Goal: Transaction & Acquisition: Purchase product/service

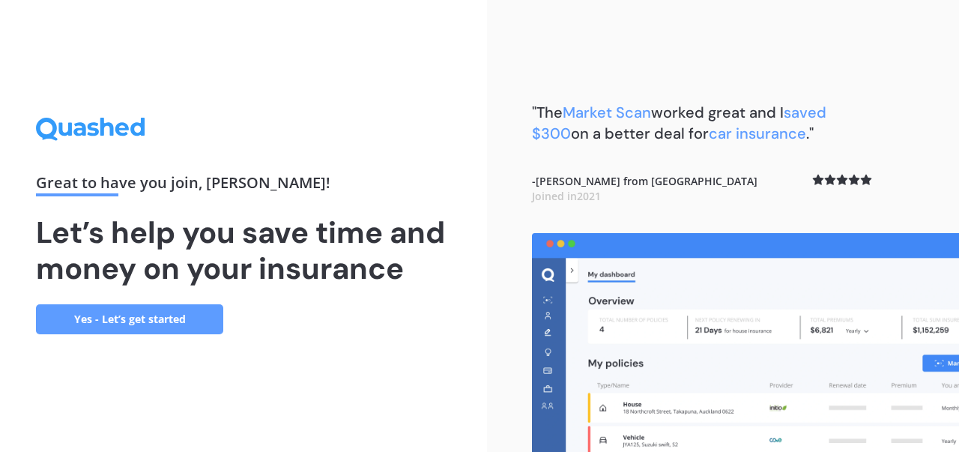
click at [205, 320] on link "Yes - Let’s get started" at bounding box center [129, 319] width 187 height 30
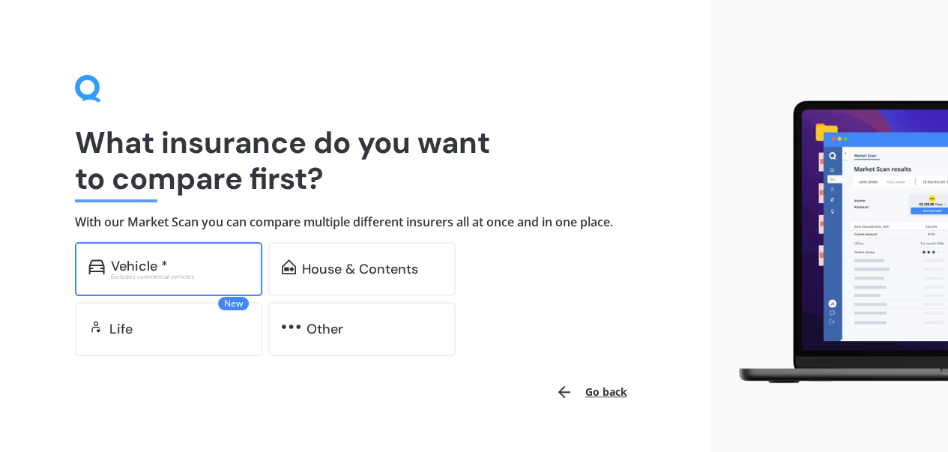
click at [231, 269] on div "Vehicle *" at bounding box center [180, 265] width 138 height 15
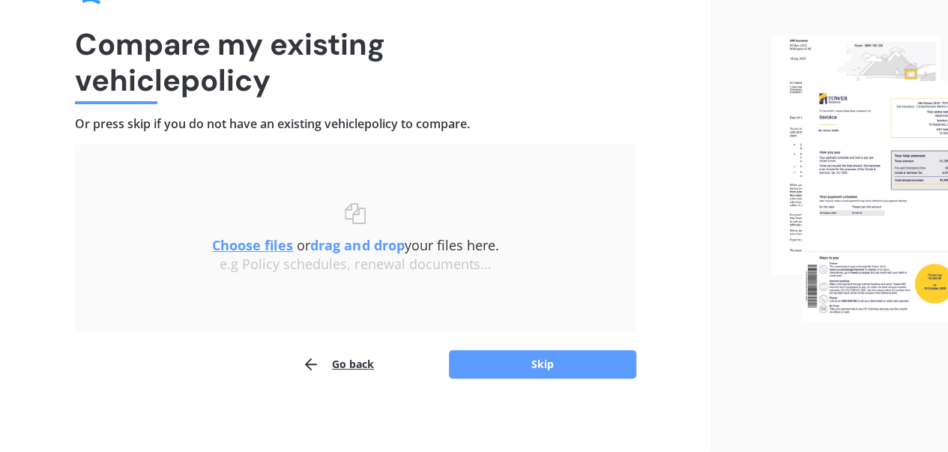
scroll to position [100, 0]
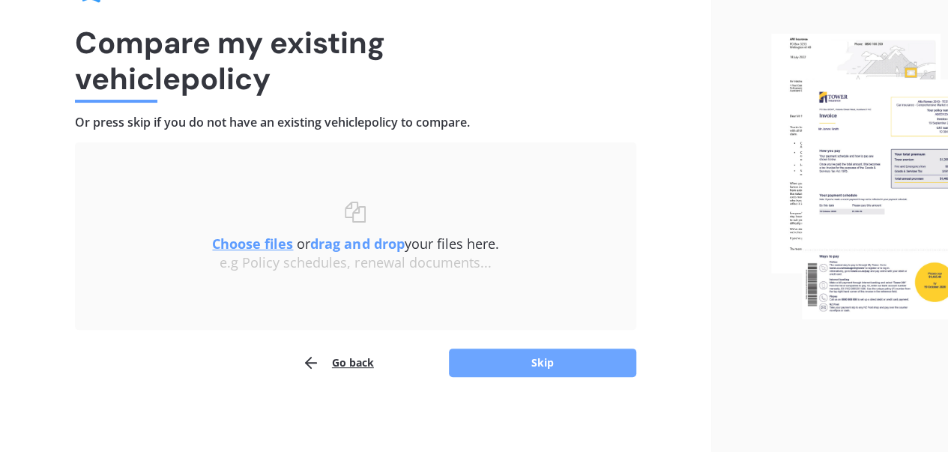
click at [526, 363] on button "Skip" at bounding box center [542, 362] width 187 height 28
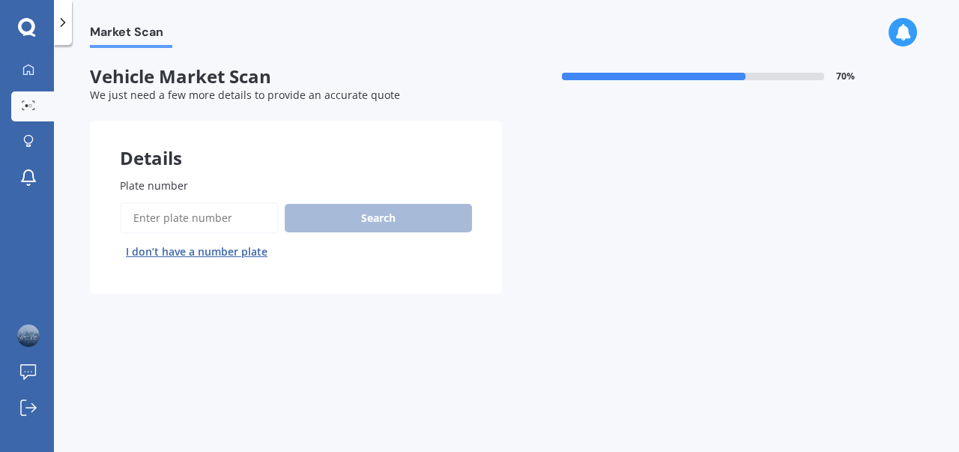
click at [228, 253] on button "I don’t have a number plate" at bounding box center [197, 252] width 154 height 24
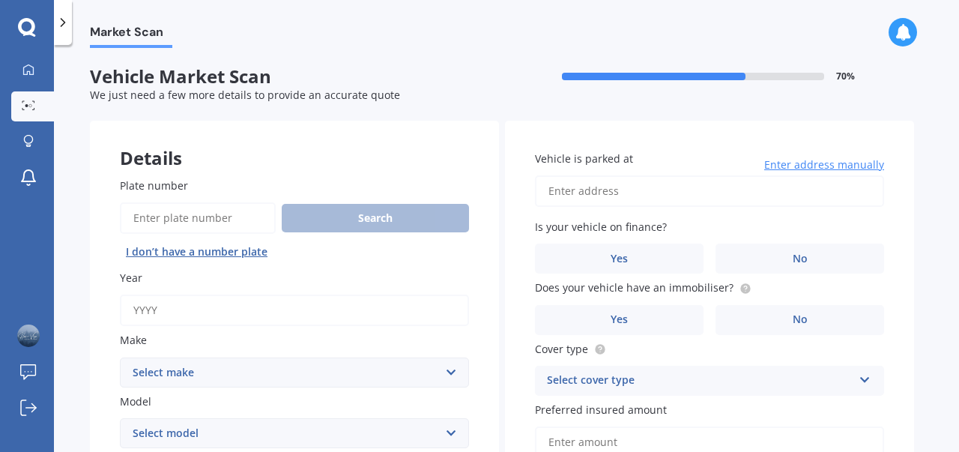
click at [234, 311] on input "Year" at bounding box center [294, 309] width 349 height 31
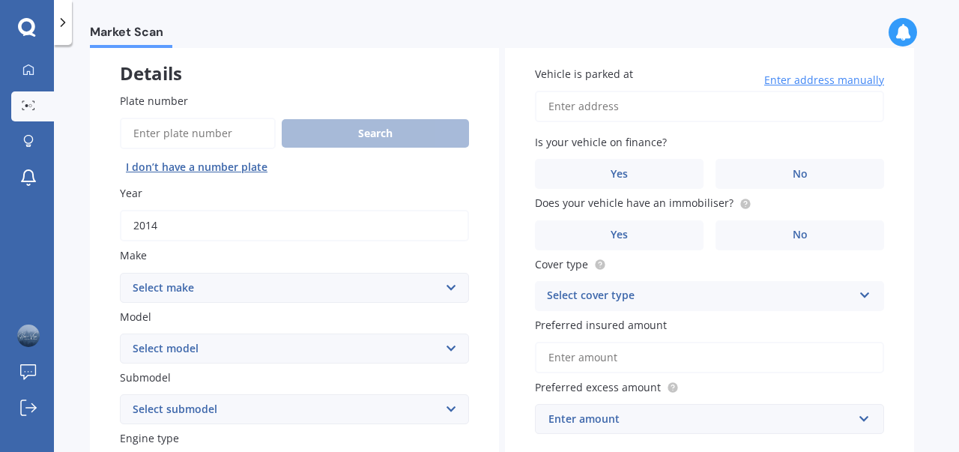
scroll to position [93, 0]
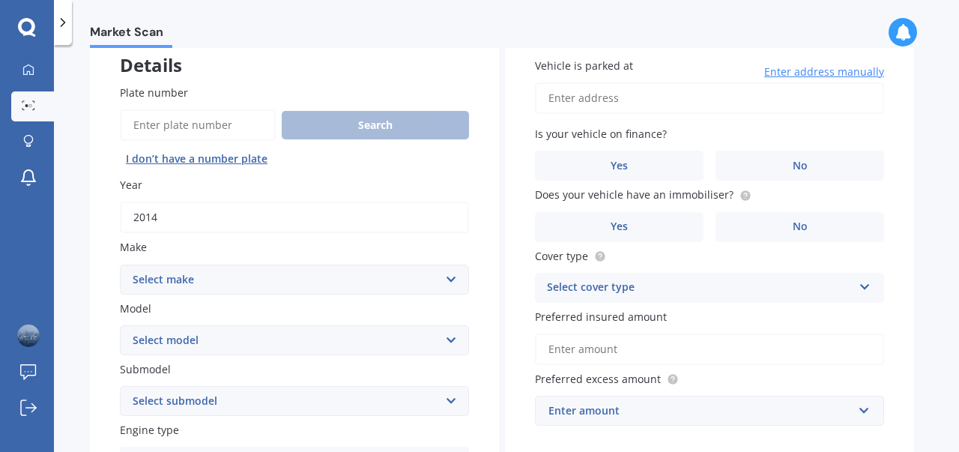
type input "2014"
click at [260, 276] on select "Select make AC ALFA ROMEO ASTON [PERSON_NAME] AUDI AUSTIN BEDFORD BENTLEY BMW B…" at bounding box center [294, 279] width 349 height 30
select select "TOYOTA"
click at [260, 275] on select "Select make AC ALFA ROMEO ASTON [PERSON_NAME] AUDI AUSTIN BEDFORD BENTLEY BMW B…" at bounding box center [294, 279] width 349 height 30
click at [225, 345] on select "Select model 4 Runner 86 [PERSON_NAME] Alphard Altezza Aqua Aristo Aurion Auris…" at bounding box center [294, 340] width 349 height 30
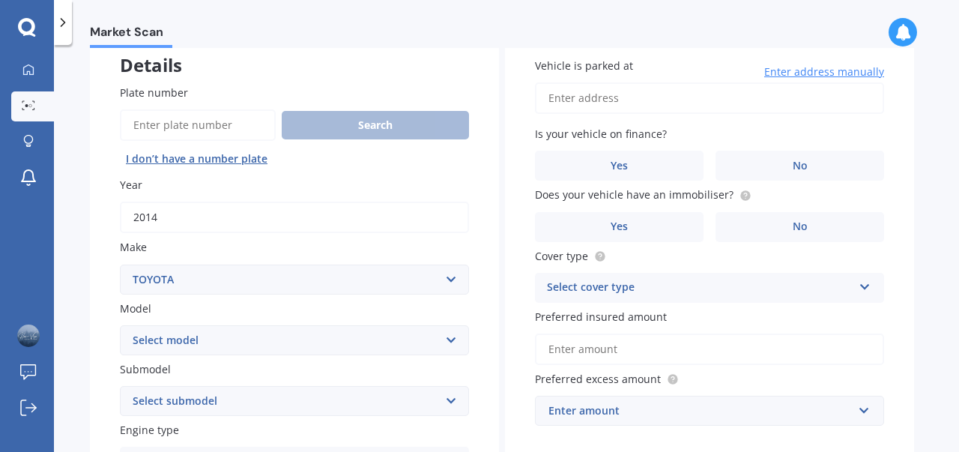
select select "AQUA"
click at [120, 326] on select "Select model 4 Runner 86 [PERSON_NAME] Alphard Altezza Aqua Aristo Aurion Auris…" at bounding box center [294, 340] width 349 height 30
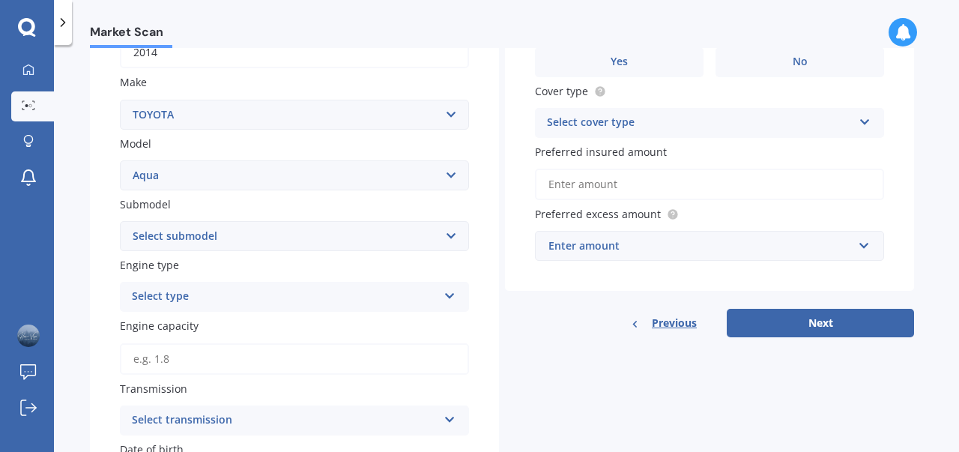
click at [237, 237] on select "Select submodel (All Other) Hatchback Hybrid" at bounding box center [294, 236] width 349 height 30
select select "HATCHBACK"
click at [120, 222] on select "Select submodel (All Other) Hatchback Hybrid" at bounding box center [294, 236] width 349 height 30
click at [237, 309] on div "Select type Petrol Diesel EV Hybrid" at bounding box center [294, 297] width 349 height 30
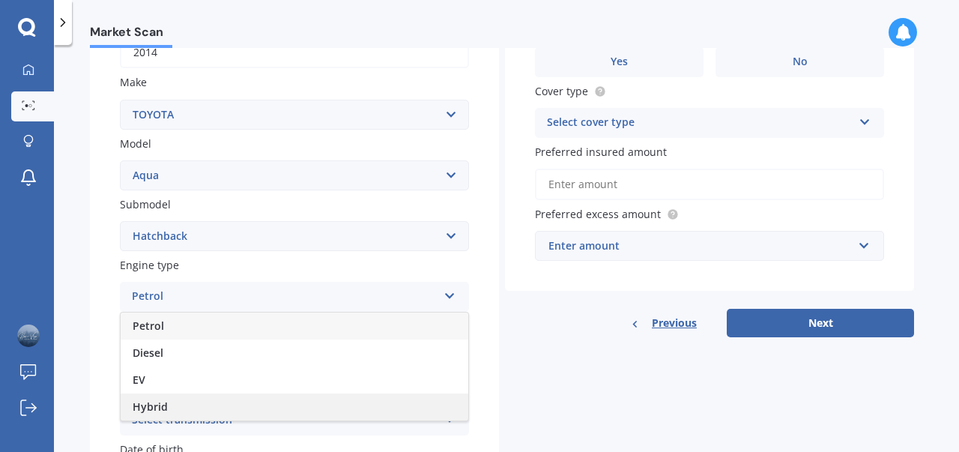
click at [205, 405] on div "Hybrid" at bounding box center [295, 406] width 348 height 27
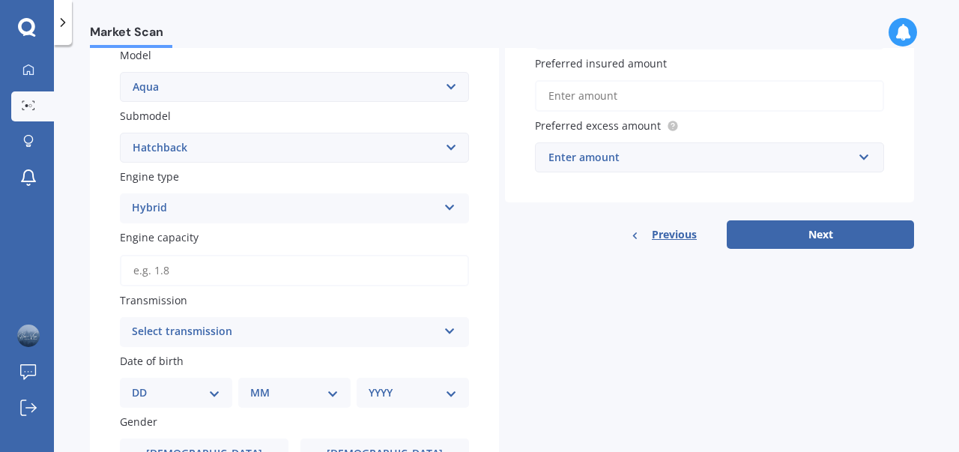
scroll to position [363, 0]
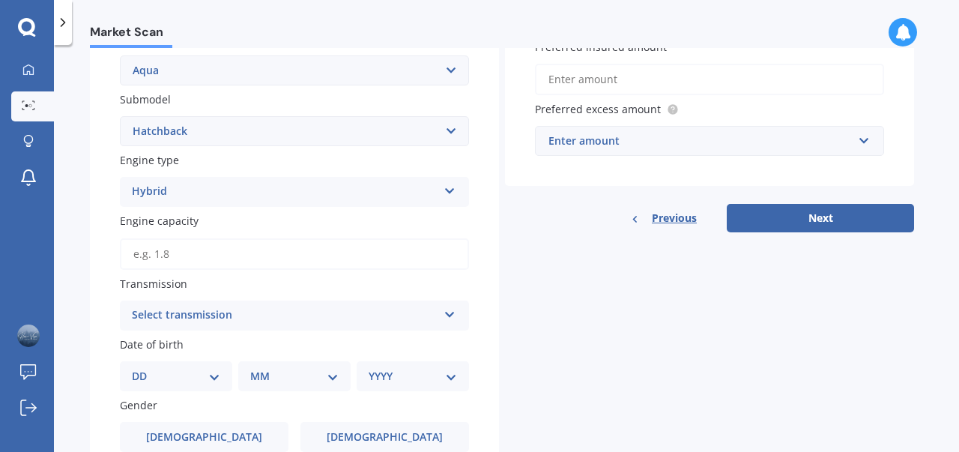
click at [259, 260] on input "Engine capacity" at bounding box center [294, 253] width 349 height 31
type input "1.5"
click at [273, 317] on div "Select transmission" at bounding box center [285, 315] width 306 height 18
click at [212, 350] on div "Auto" at bounding box center [295, 344] width 348 height 27
click at [321, 253] on input "1.5" at bounding box center [294, 253] width 349 height 31
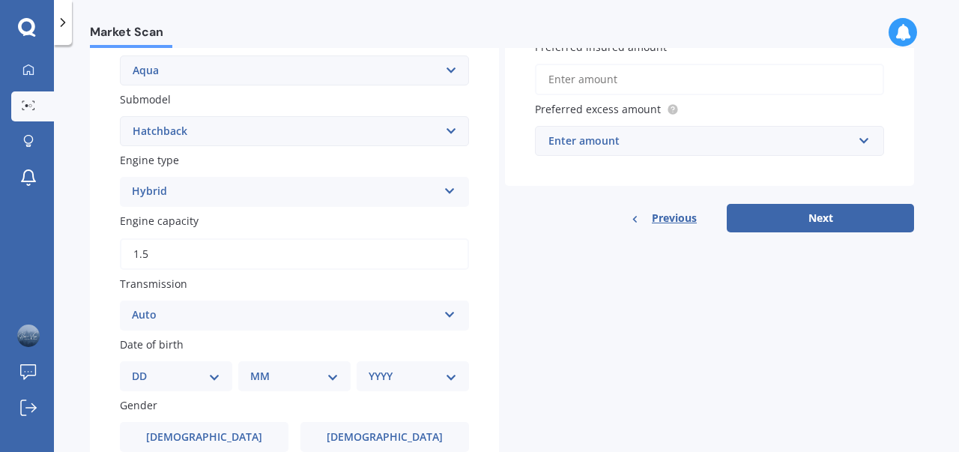
click at [565, 316] on div "Details Plate number Search I don’t have a number plate Year 2014 Make Select m…" at bounding box center [502, 211] width 824 height 906
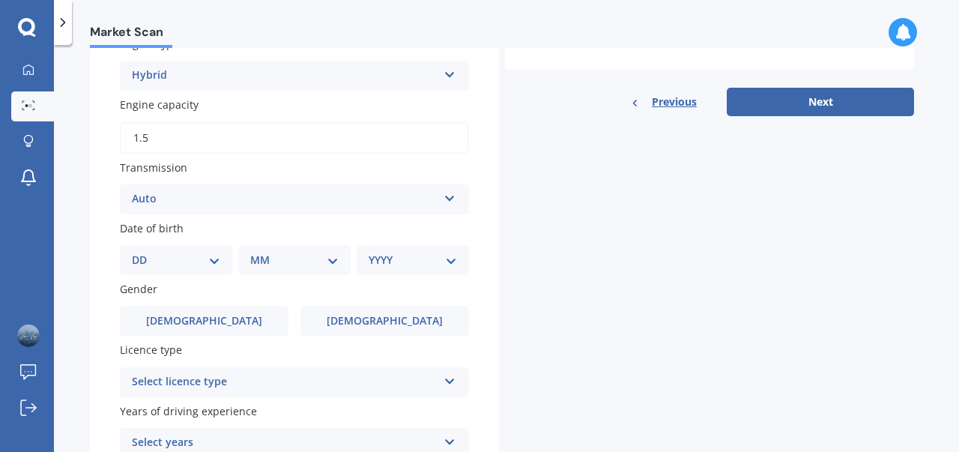
scroll to position [479, 0]
click at [196, 267] on select "DD 01 02 03 04 05 06 07 08 09 10 11 12 13 14 15 16 17 18 19 20 21 22 23 24 25 2…" at bounding box center [176, 259] width 88 height 16
select select "06"
click at [144, 253] on select "DD 01 02 03 04 05 06 07 08 09 10 11 12 13 14 15 16 17 18 19 20 21 22 23 24 25 2…" at bounding box center [176, 259] width 88 height 16
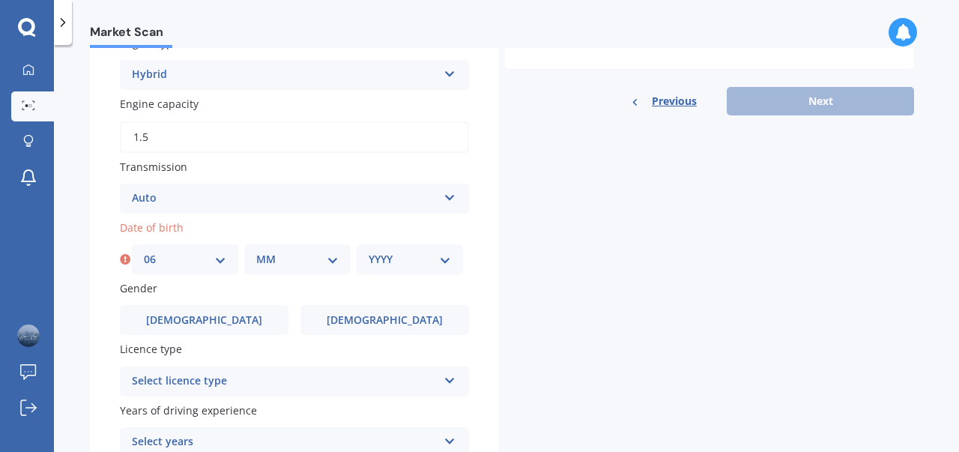
click at [284, 263] on select "MM 01 02 03 04 05 06 07 08 09 10 11 12" at bounding box center [297, 259] width 82 height 16
select select "12"
click at [256, 253] on select "MM 01 02 03 04 05 06 07 08 09 10 11 12" at bounding box center [297, 259] width 82 height 16
click at [410, 267] on select "YYYY 2025 2024 2023 2022 2021 2020 2019 2018 2017 2016 2015 2014 2013 2012 2011…" at bounding box center [410, 259] width 82 height 16
select select "1990"
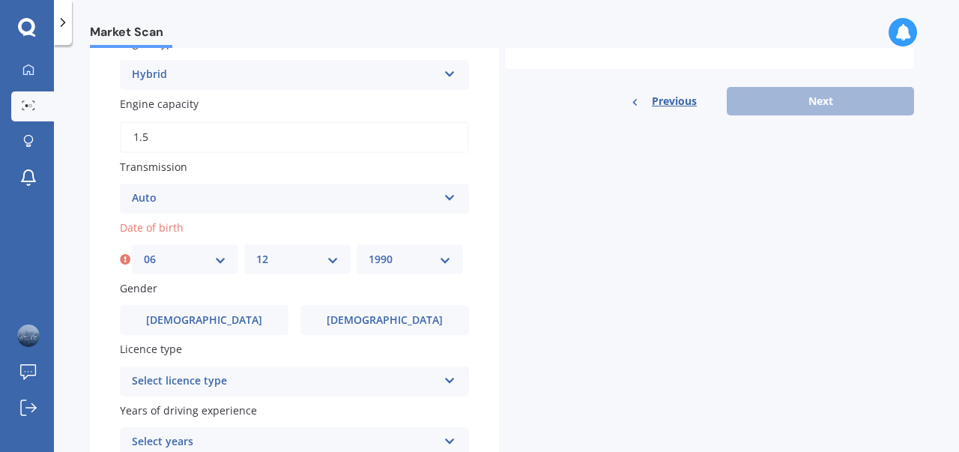
click at [369, 253] on select "YYYY 2025 2024 2023 2022 2021 2020 2019 2018 2017 2016 2015 2014 2013 2012 2011…" at bounding box center [410, 259] width 82 height 16
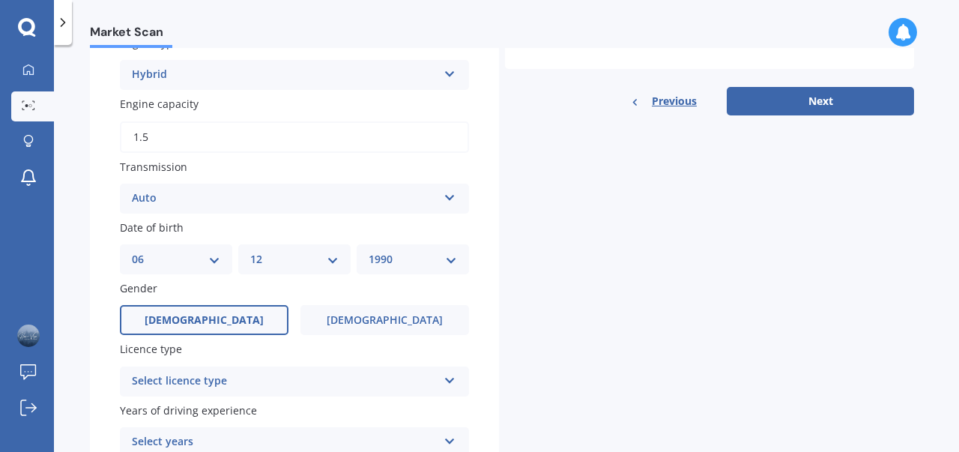
click at [194, 332] on label "Male" at bounding box center [204, 320] width 169 height 30
click at [0, 0] on input "Male" at bounding box center [0, 0] width 0 height 0
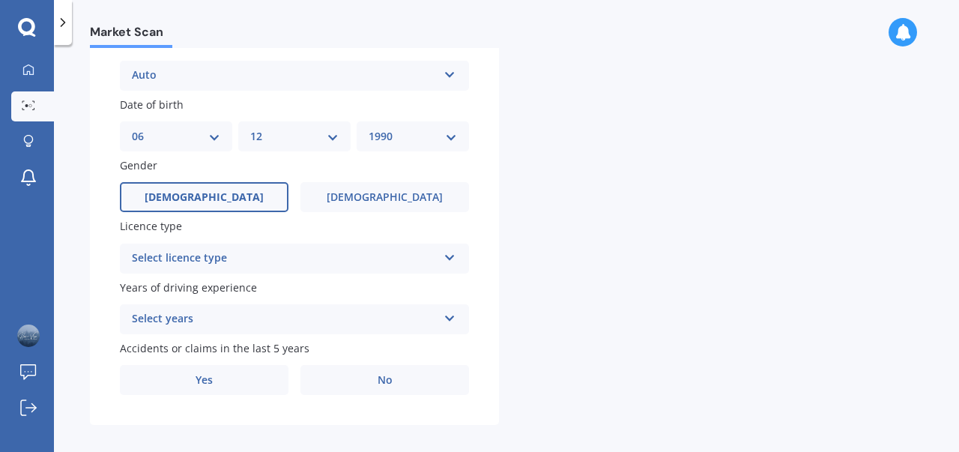
scroll to position [605, 0]
click at [219, 257] on div "Select licence type" at bounding box center [285, 256] width 306 height 18
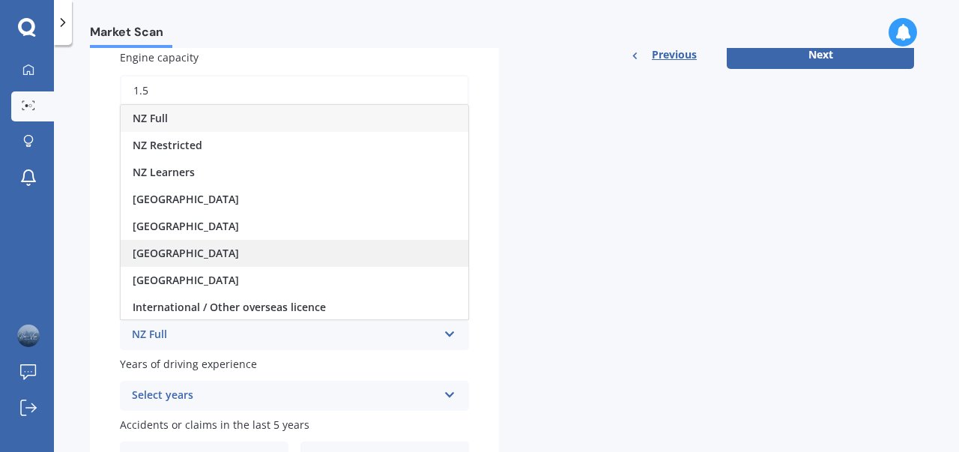
scroll to position [523, 0]
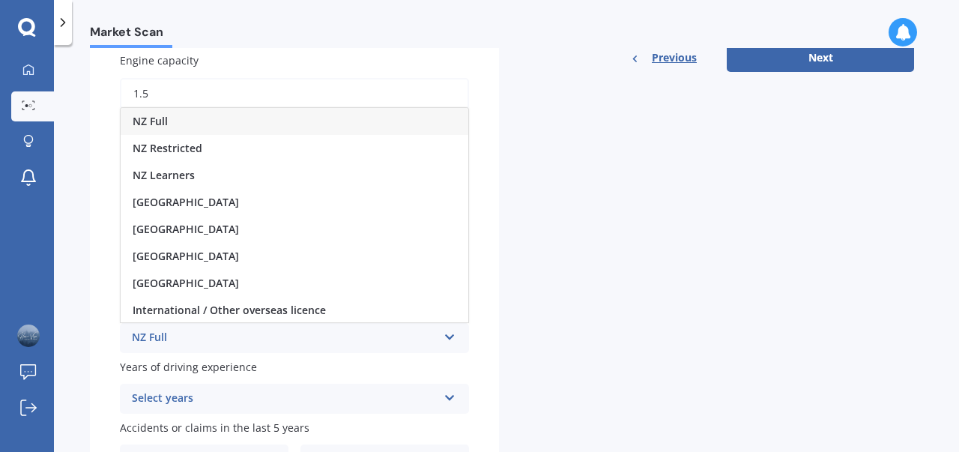
click at [193, 126] on div "NZ Full" at bounding box center [295, 121] width 348 height 27
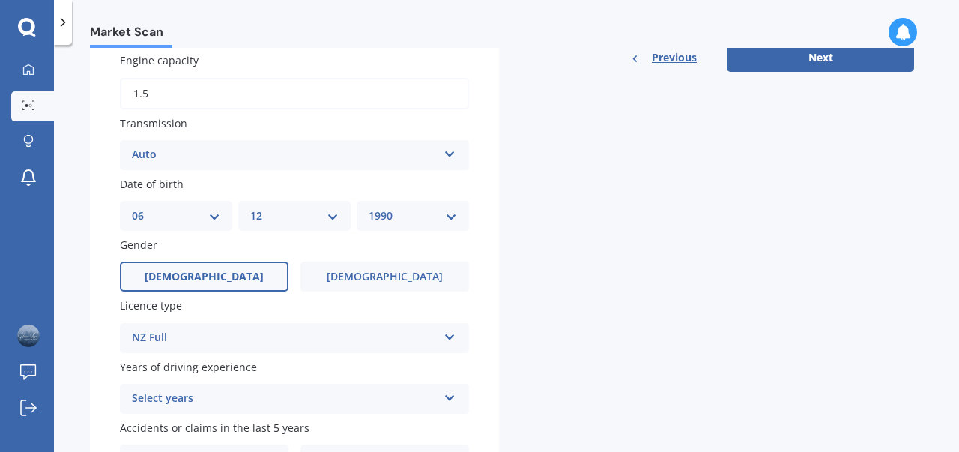
scroll to position [617, 0]
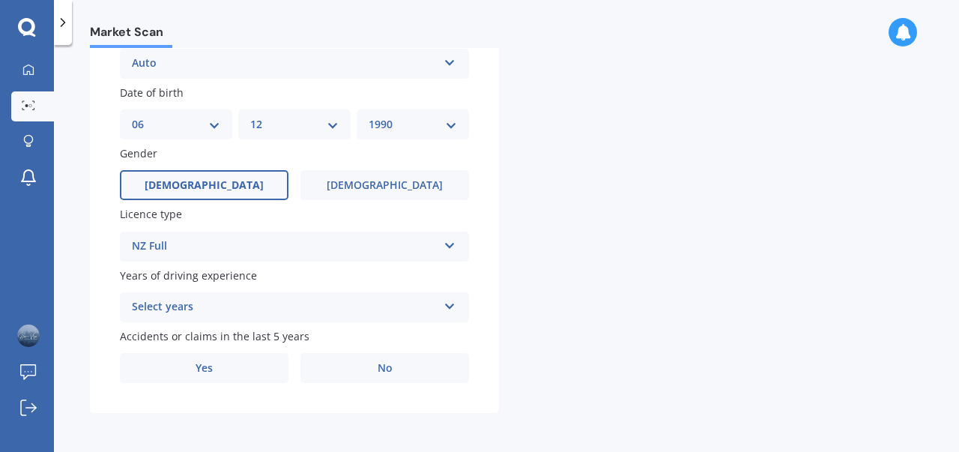
click at [285, 303] on div "Select years" at bounding box center [285, 307] width 306 height 18
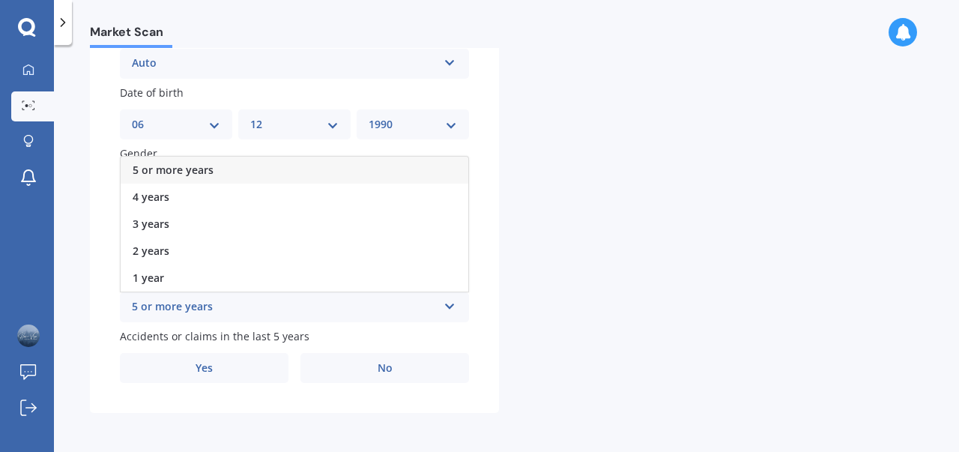
click at [257, 163] on div "5 or more years" at bounding box center [295, 170] width 348 height 27
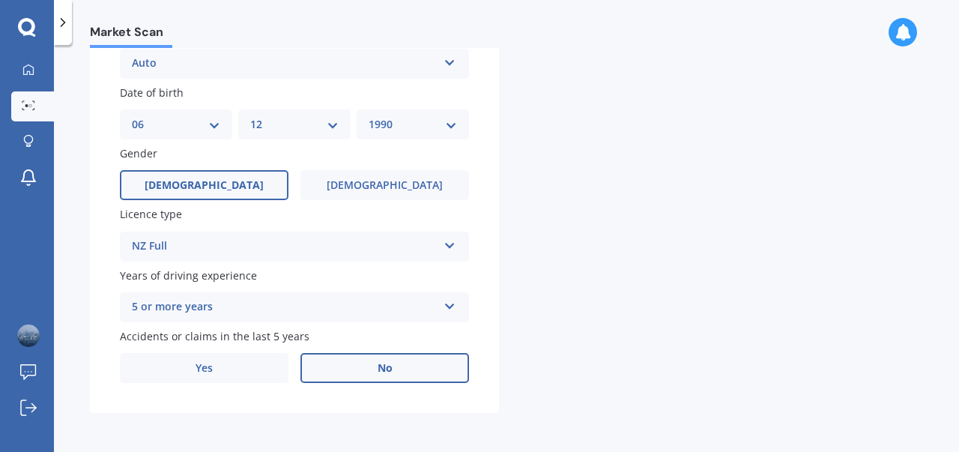
click at [347, 382] on label "No" at bounding box center [384, 368] width 169 height 30
click at [0, 0] on input "No" at bounding box center [0, 0] width 0 height 0
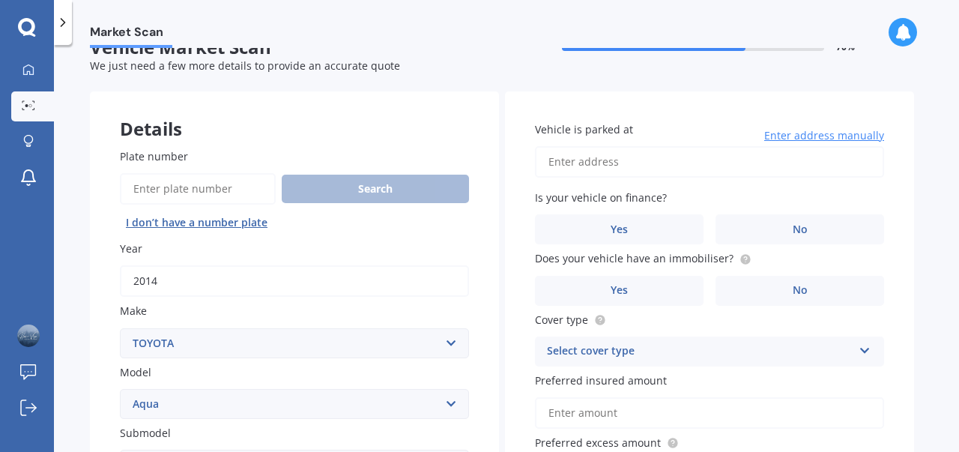
scroll to position [0, 0]
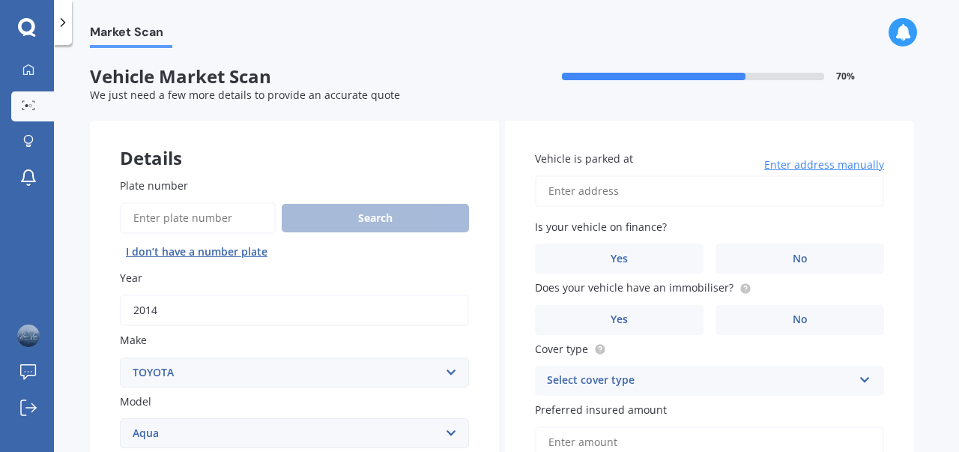
click at [585, 187] on input "Vehicle is parked at" at bounding box center [709, 190] width 349 height 31
type input "213 Stoddard Road, Wesley, Auckland 1041"
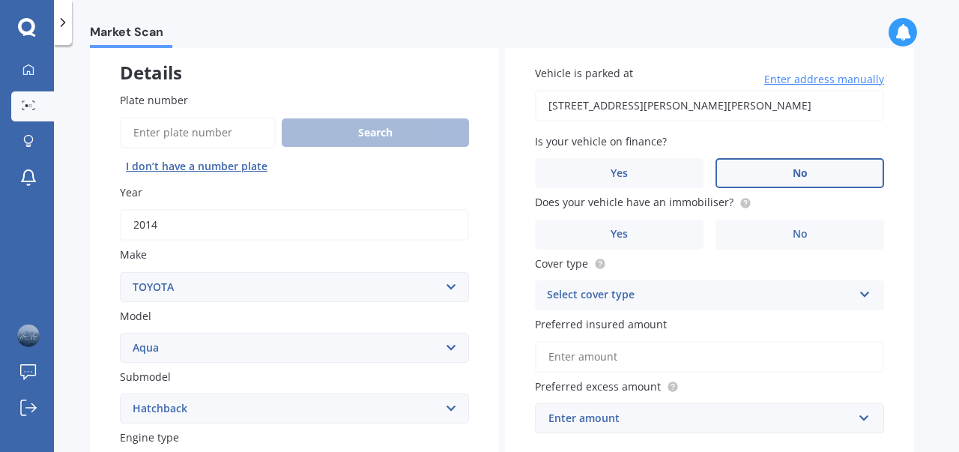
click at [748, 167] on label "No" at bounding box center [799, 173] width 169 height 30
click at [0, 0] on input "No" at bounding box center [0, 0] width 0 height 0
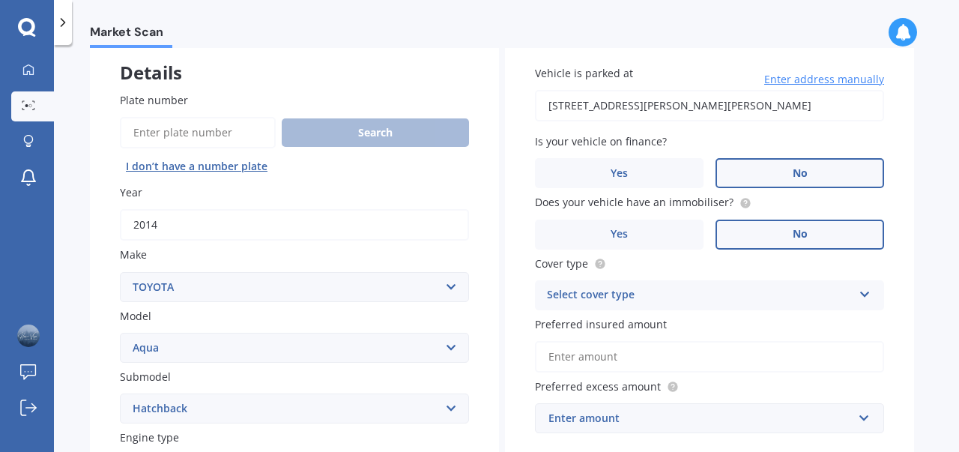
click at [745, 238] on label "No" at bounding box center [799, 234] width 169 height 30
click at [0, 0] on input "No" at bounding box center [0, 0] width 0 height 0
click at [709, 304] on div "Select cover type" at bounding box center [700, 295] width 306 height 18
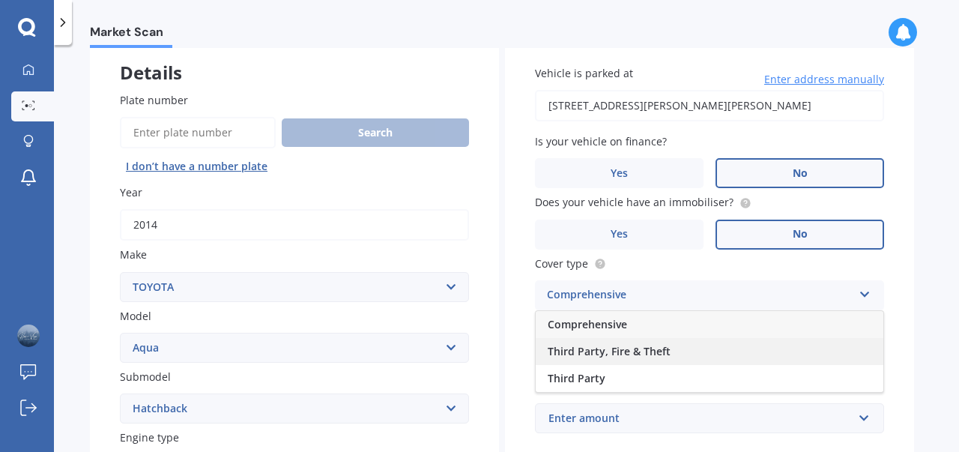
click at [655, 348] on span "Third Party, Fire & Theft" at bounding box center [609, 351] width 123 height 14
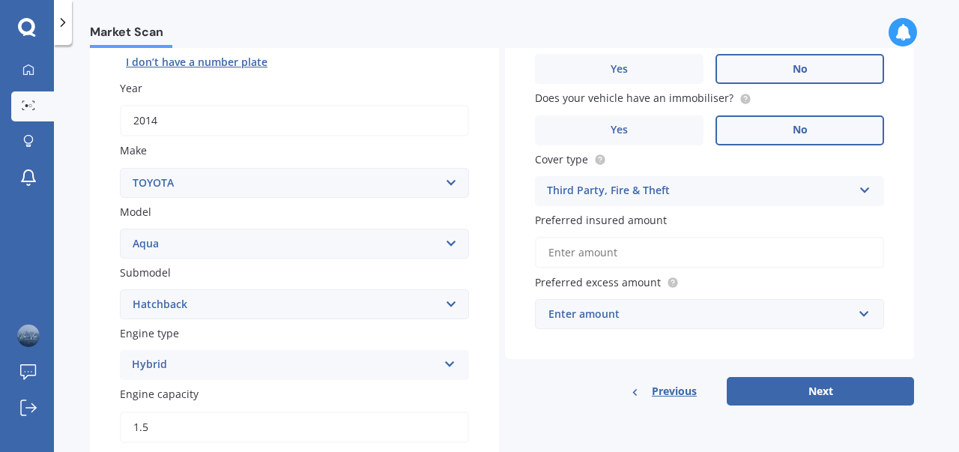
scroll to position [192, 0]
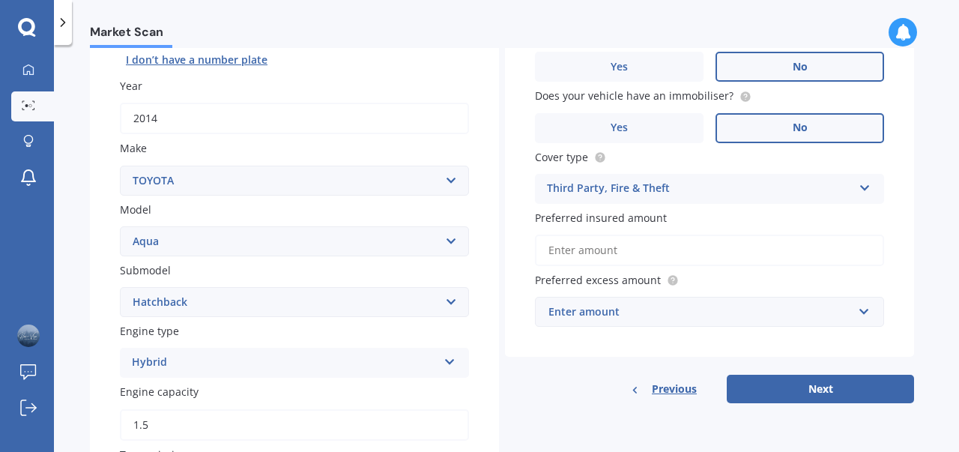
click at [649, 250] on input "Preferred insured amount" at bounding box center [709, 249] width 349 height 31
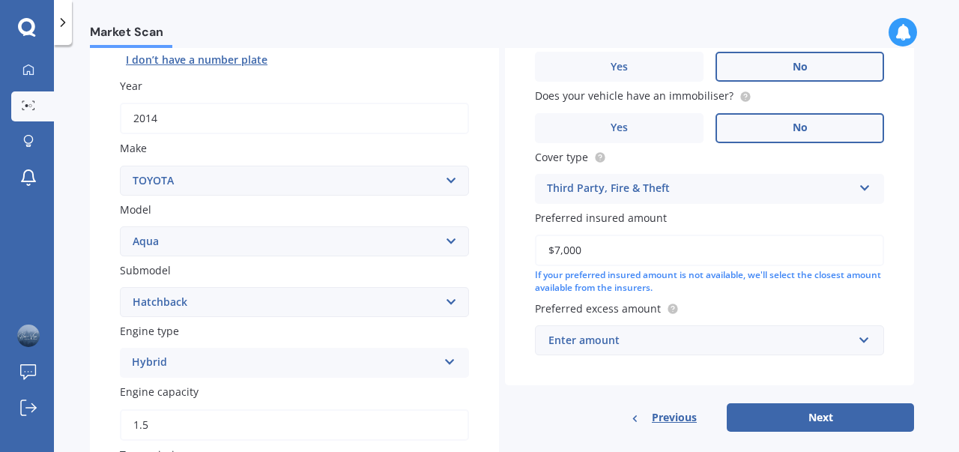
type input "$7,000"
click at [691, 351] on input "text" at bounding box center [704, 340] width 336 height 28
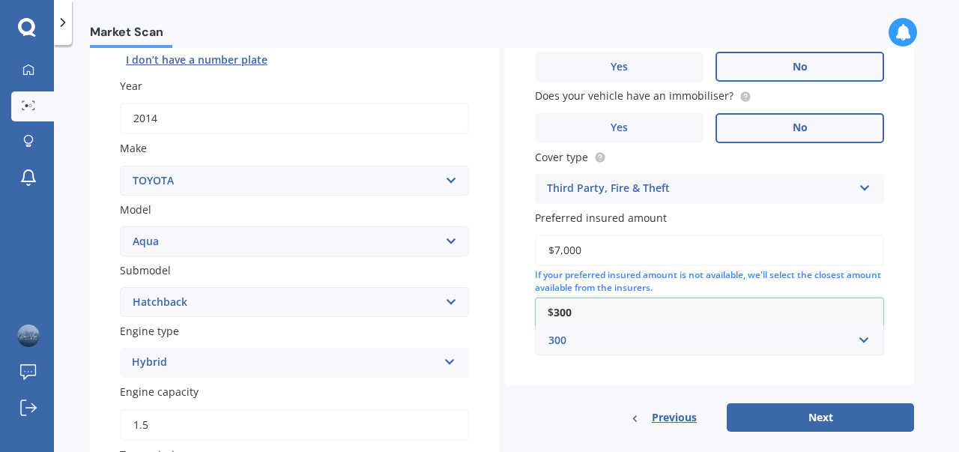
type input "300"
click at [584, 365] on div "Vehicle is parked at 213 Stoddard Road, Wesley, Auckland 1041 Enter address man…" at bounding box center [709, 157] width 409 height 456
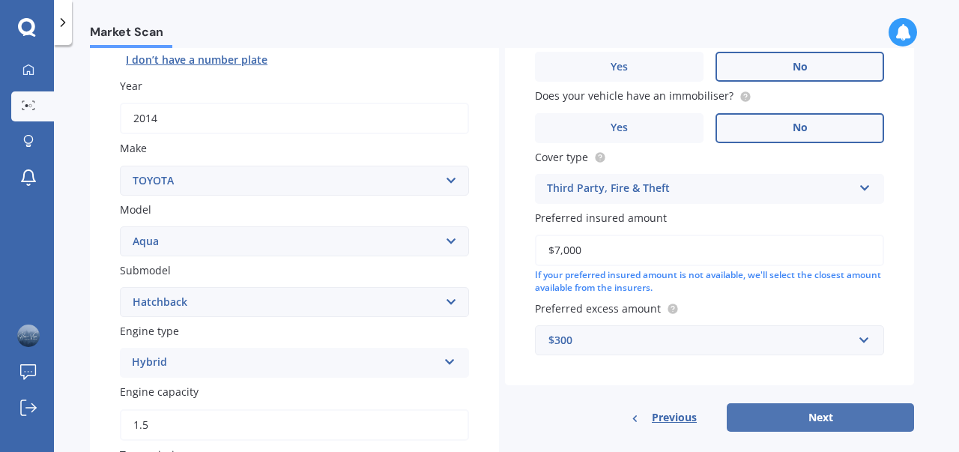
click at [766, 408] on button "Next" at bounding box center [820, 417] width 187 height 28
select select "06"
select select "12"
select select "1990"
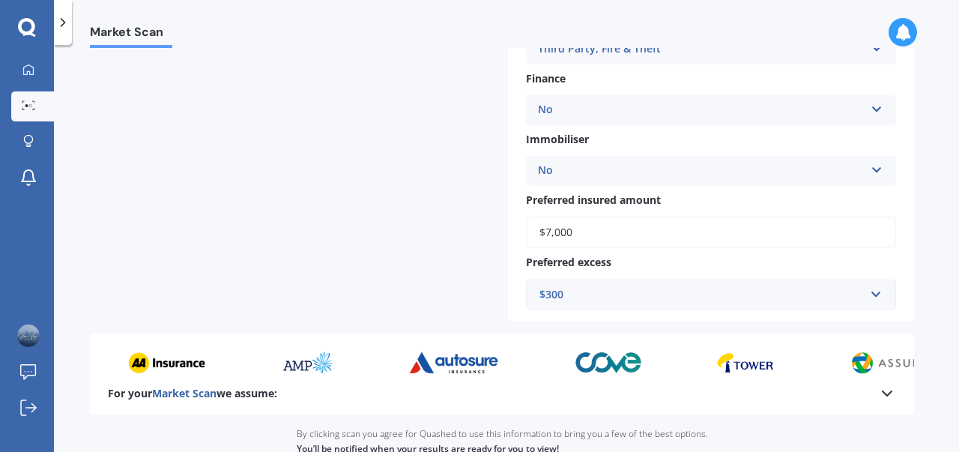
scroll to position [628, 0]
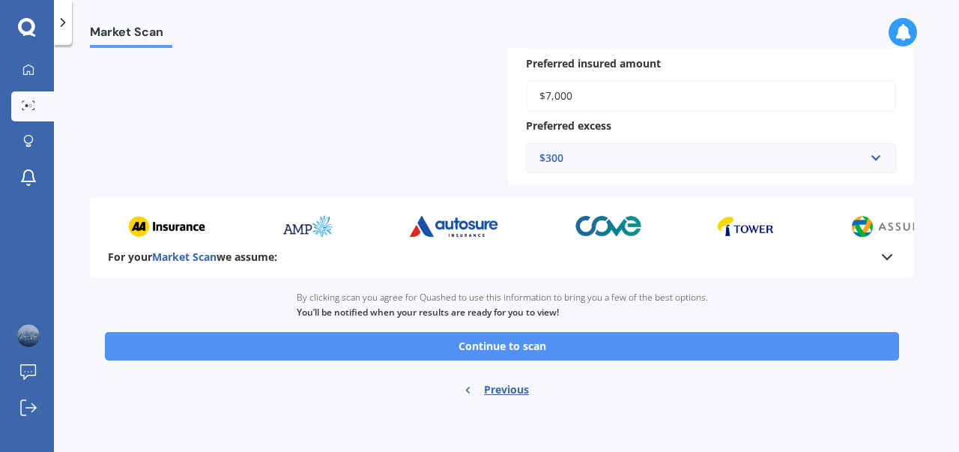
click at [518, 348] on button "Continue to scan" at bounding box center [502, 346] width 794 height 28
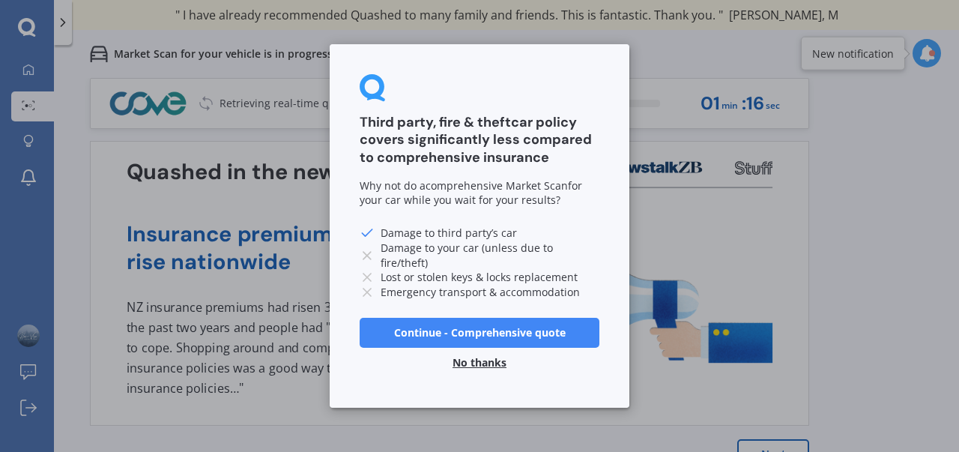
click at [485, 359] on button "No thanks" at bounding box center [479, 363] width 72 height 30
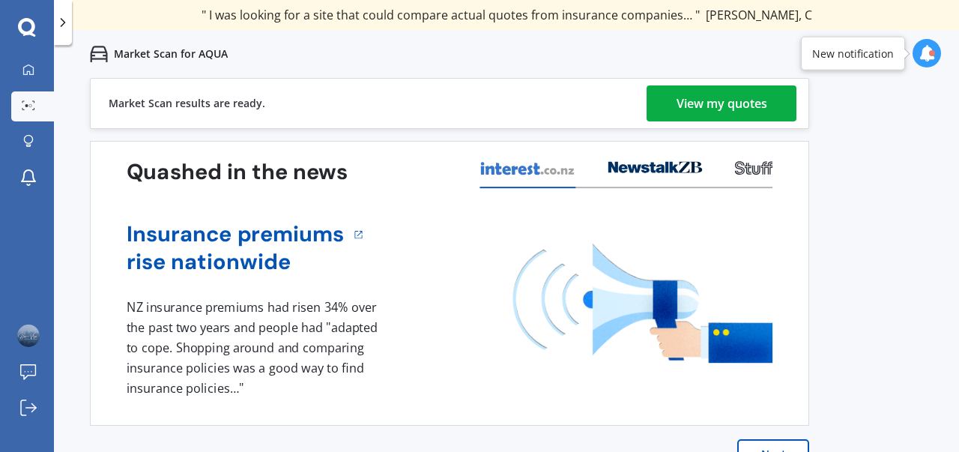
click at [713, 98] on div "View my quotes" at bounding box center [721, 103] width 91 height 36
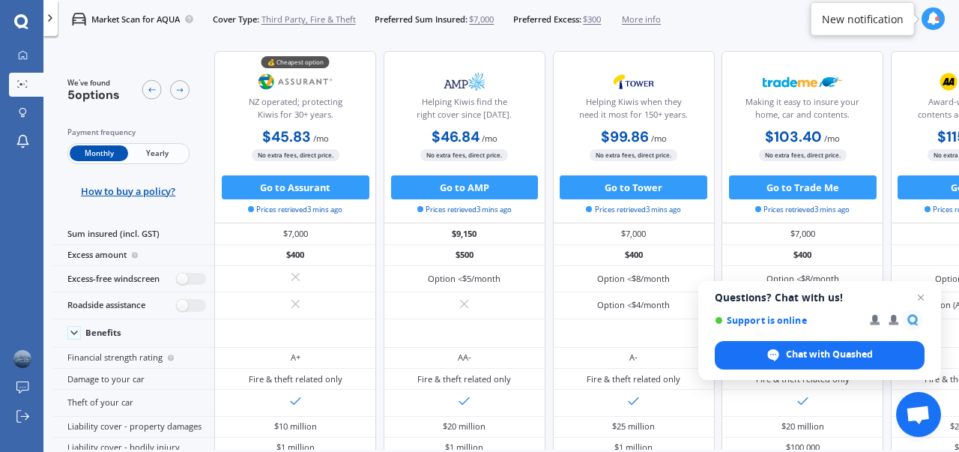
click at [330, 17] on span "Third Party, Fire & Theft" at bounding box center [308, 19] width 94 height 12
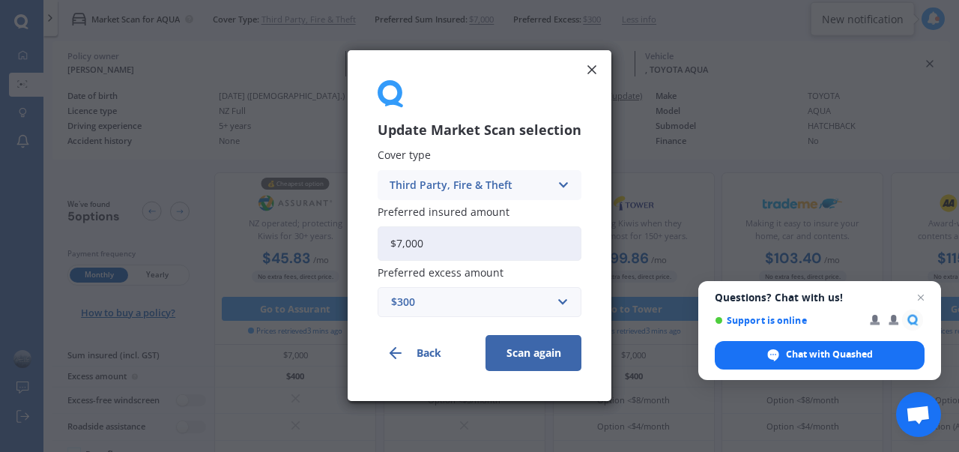
click at [495, 188] on div "Third Party, Fire & Theft" at bounding box center [470, 185] width 160 height 16
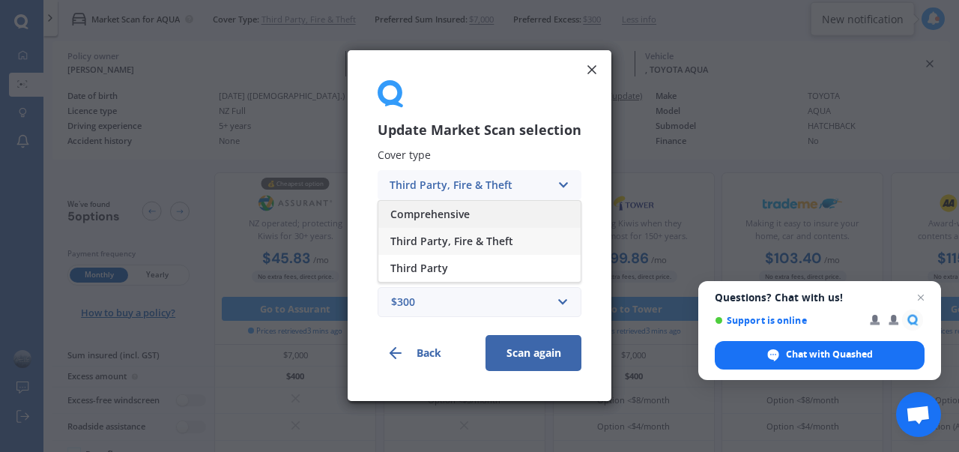
click at [470, 221] on div "Comprehensive" at bounding box center [479, 214] width 202 height 27
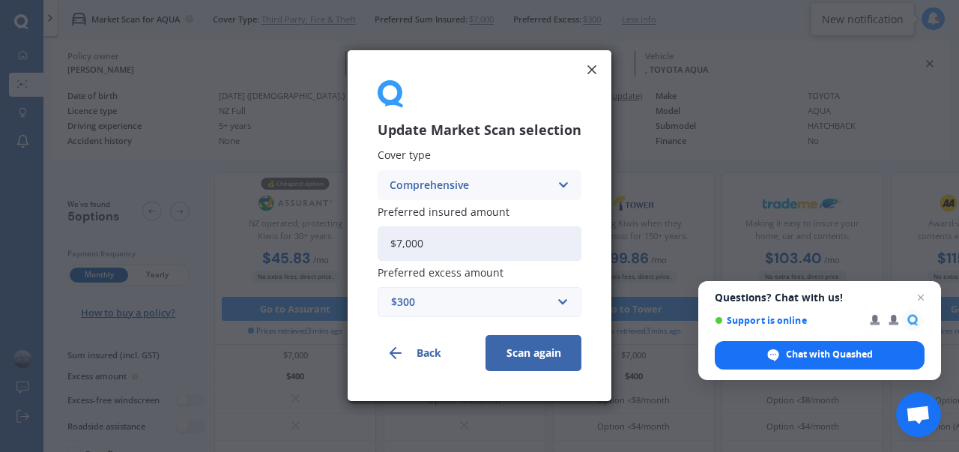
click at [541, 360] on button "Scan again" at bounding box center [533, 354] width 96 height 36
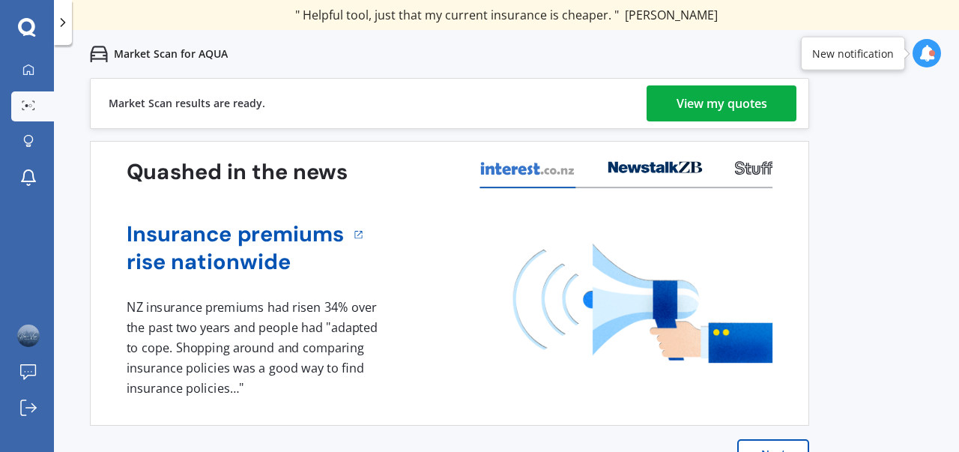
click at [688, 100] on div "View my quotes" at bounding box center [721, 103] width 91 height 36
